Goal: Transaction & Acquisition: Purchase product/service

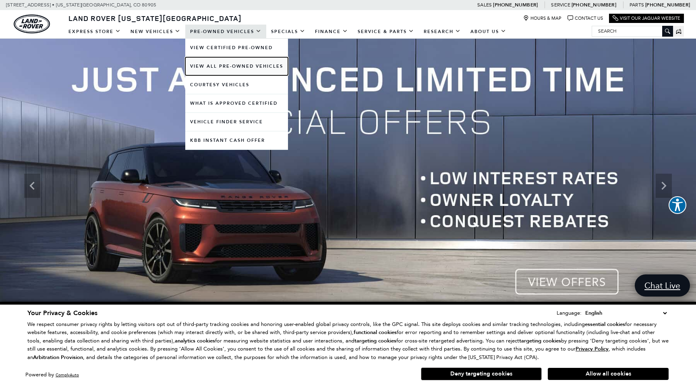
click at [243, 68] on link "View All Pre-Owned Vehicles" at bounding box center [236, 66] width 103 height 18
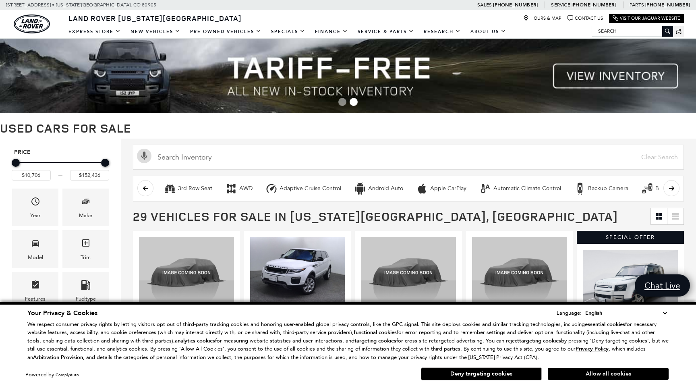
click at [579, 374] on button "Allow all cookies" at bounding box center [608, 374] width 121 height 12
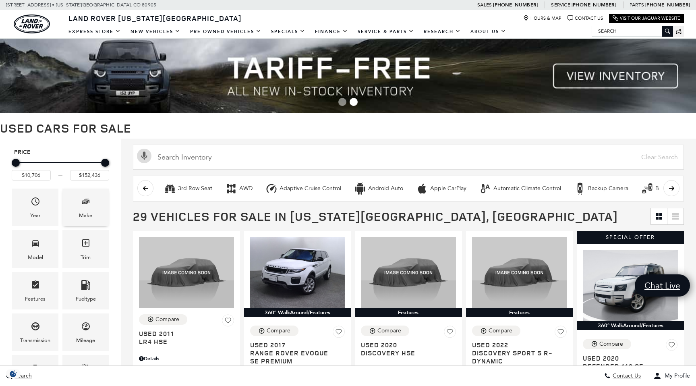
click at [84, 208] on span "Make" at bounding box center [86, 203] width 10 height 17
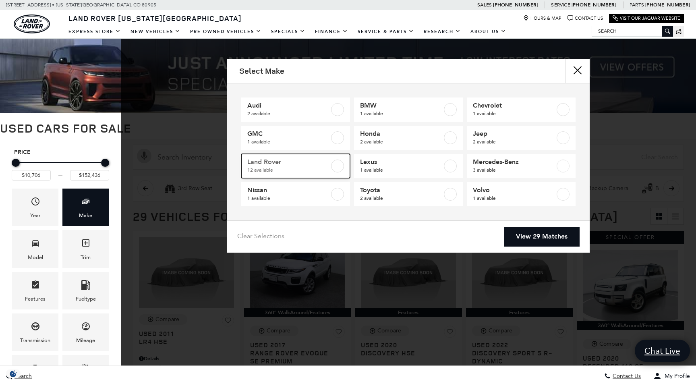
click at [289, 168] on span "12 available" at bounding box center [288, 170] width 82 height 8
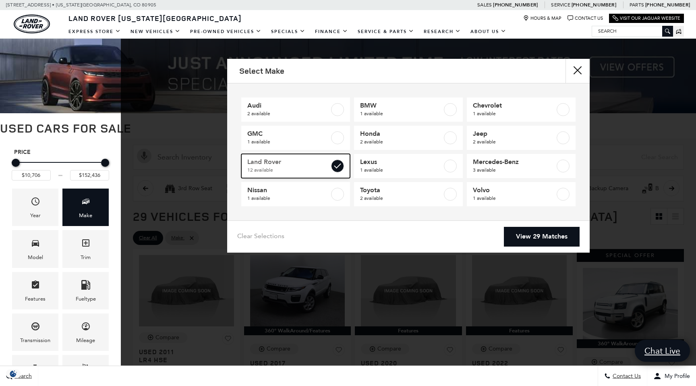
checkbox input "true"
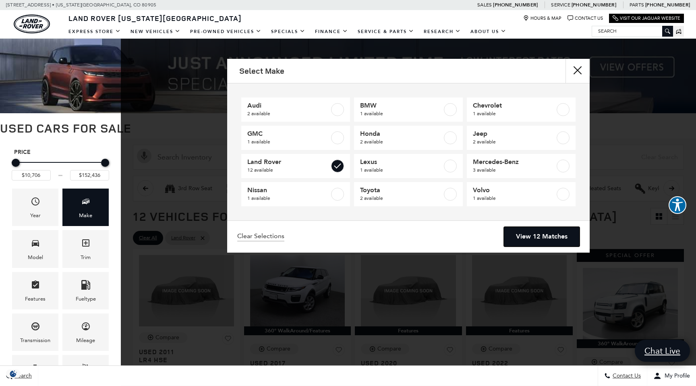
click at [539, 238] on link "View 12 Matches" at bounding box center [542, 237] width 76 height 20
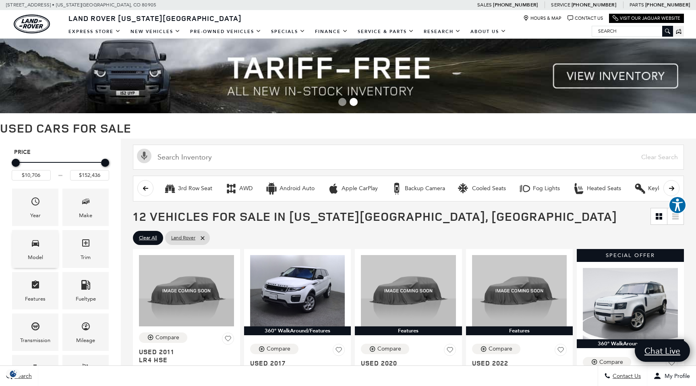
click at [41, 247] on div "Model" at bounding box center [35, 248] width 46 height 37
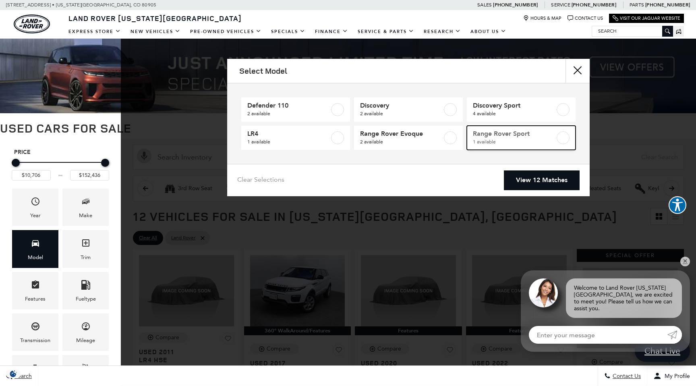
click at [516, 138] on span "Range Rover Sport" at bounding box center [514, 134] width 82 height 8
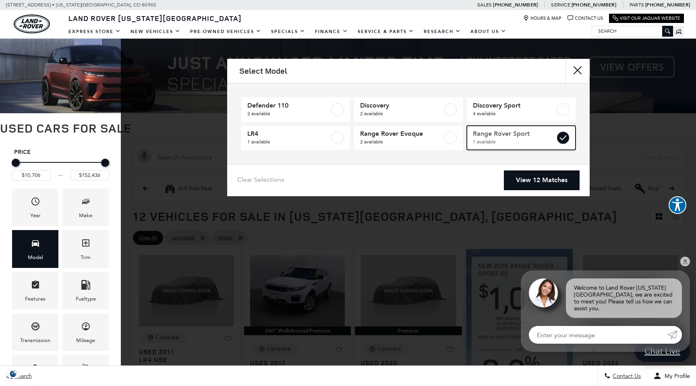
type input "$152,436"
checkbox input "true"
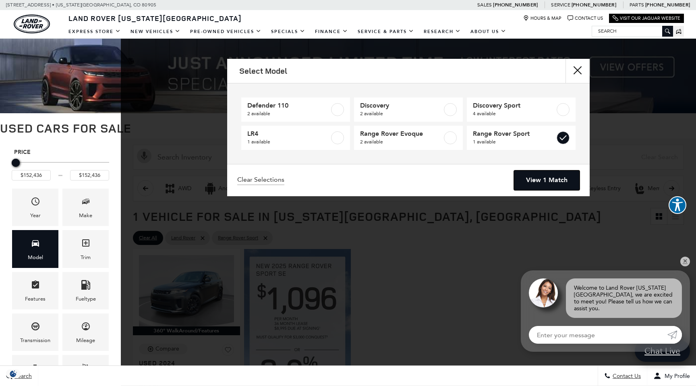
click at [544, 182] on link "View 1 Match" at bounding box center [547, 180] width 66 height 20
